Goal: Transaction & Acquisition: Subscribe to service/newsletter

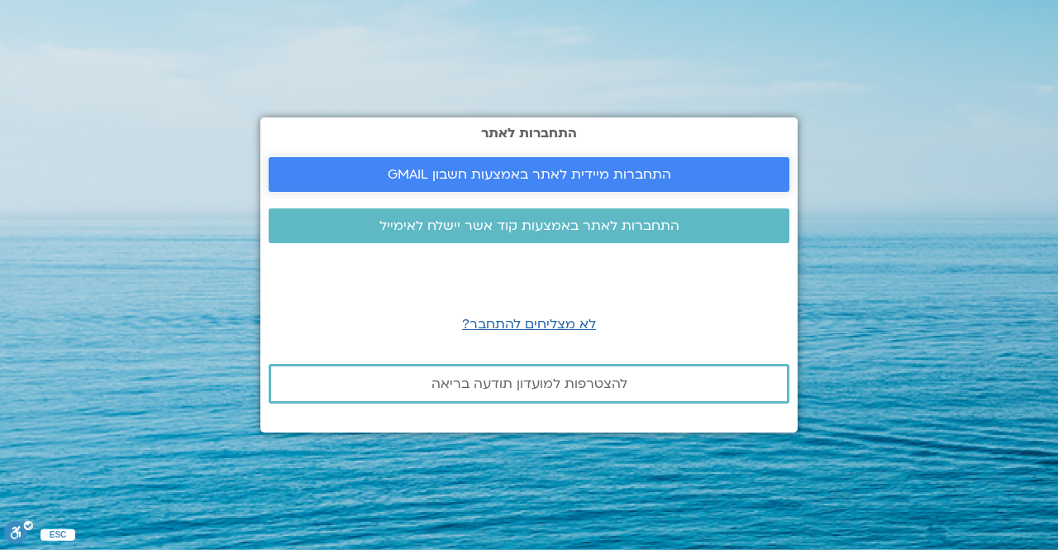
click at [359, 172] on span "התחברות מיידית לאתר באמצעות חשבון GMAIL" at bounding box center [529, 174] width 481 height 15
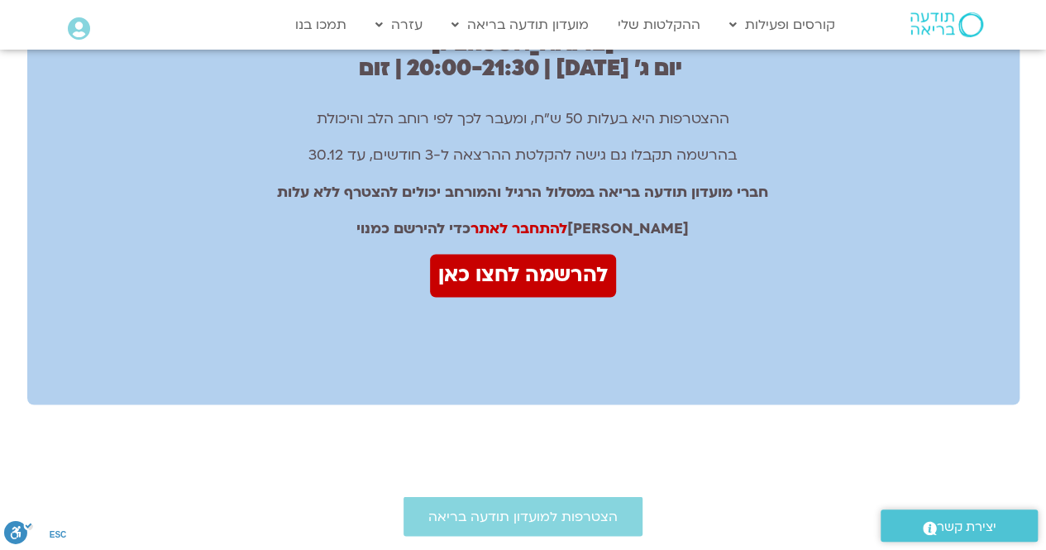
scroll to position [1198, 0]
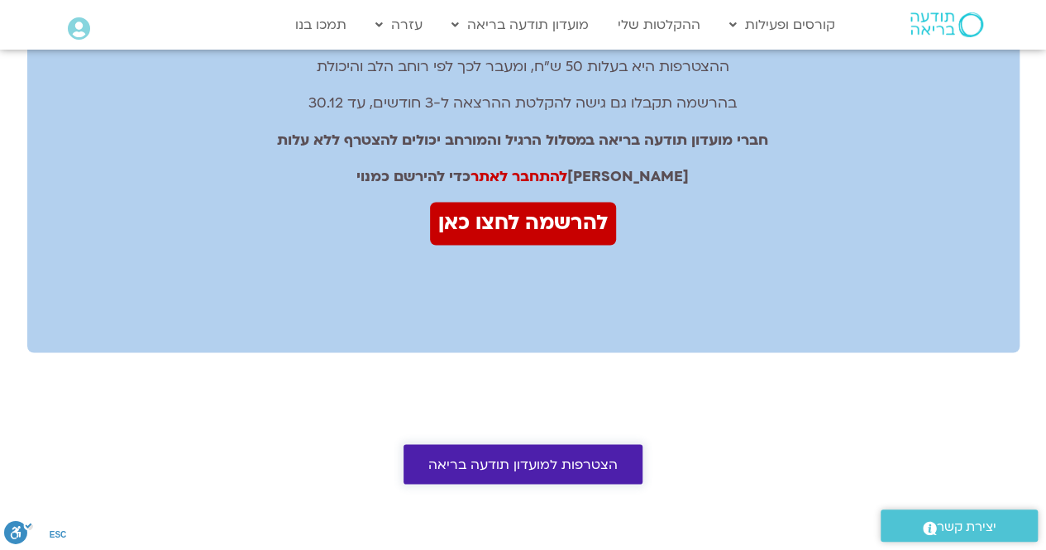
click at [464, 456] on span "הצטרפות למועדון תודעה בריאה" at bounding box center [522, 463] width 189 height 15
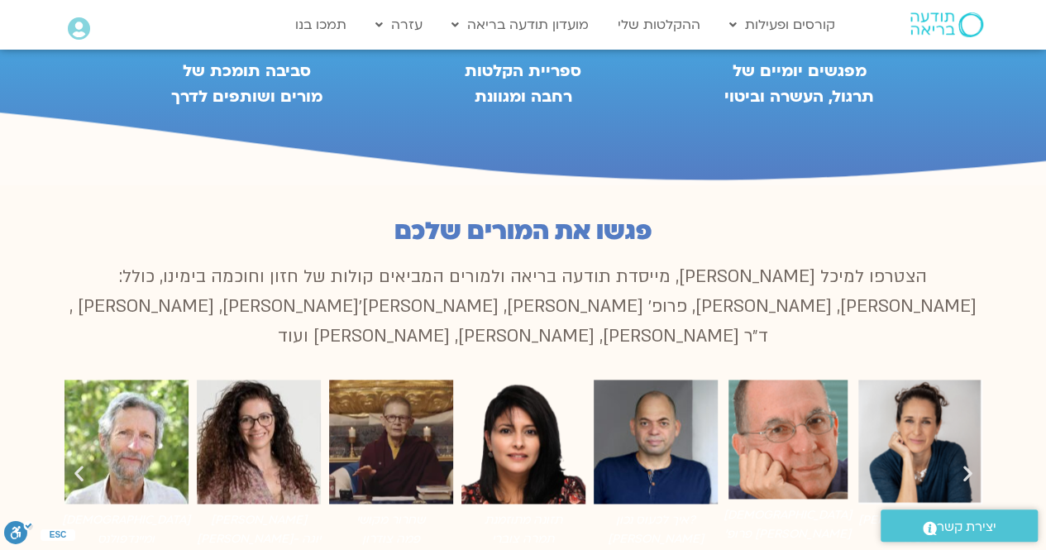
scroll to position [1030, 0]
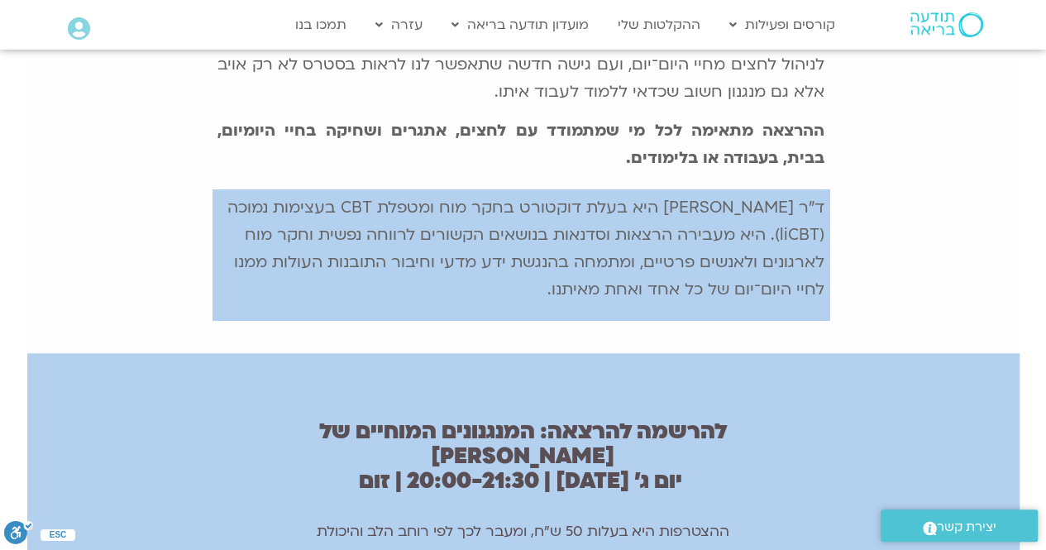
scroll to position [732, 0]
